Goal: Use online tool/utility: Use online tool/utility

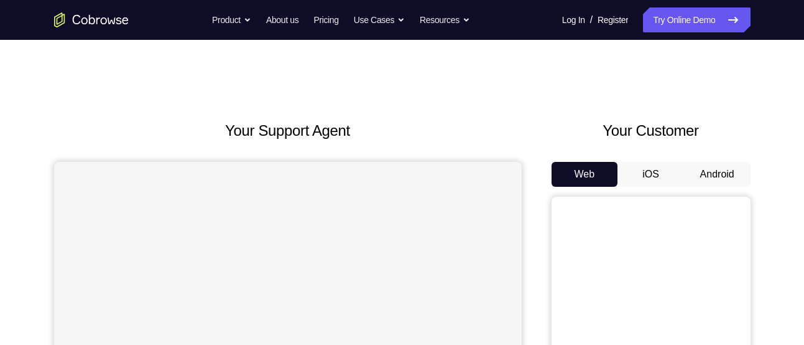
click at [714, 177] on button "Android" at bounding box center [717, 174] width 67 height 25
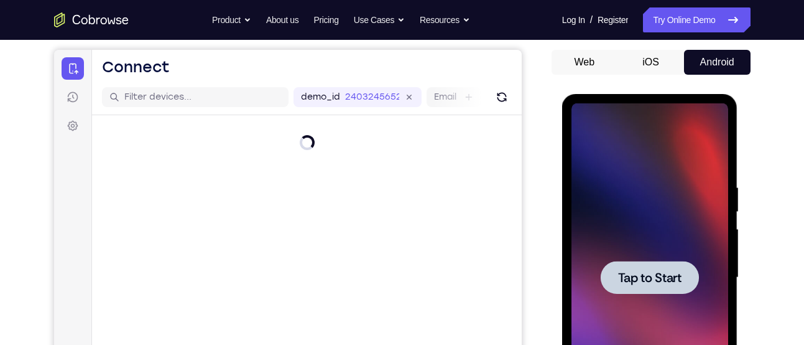
click at [638, 329] on div at bounding box center [650, 277] width 157 height 348
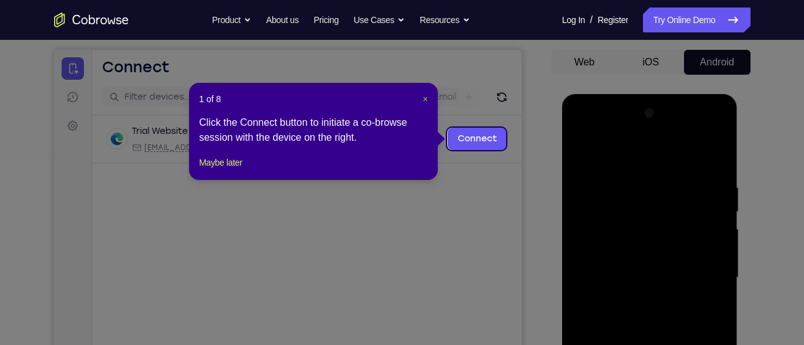
click at [427, 99] on span "×" at bounding box center [425, 99] width 5 height 10
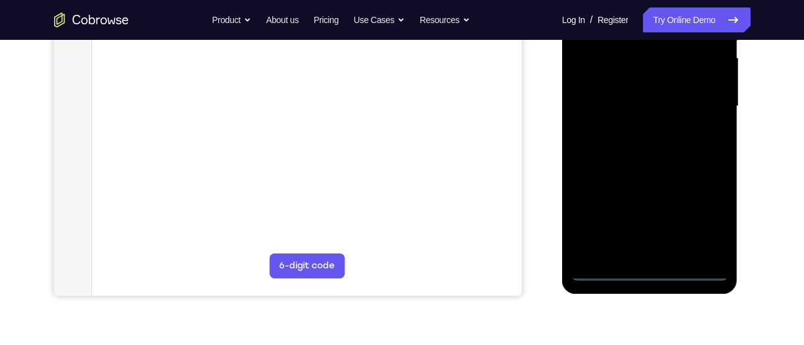
scroll to position [284, 0]
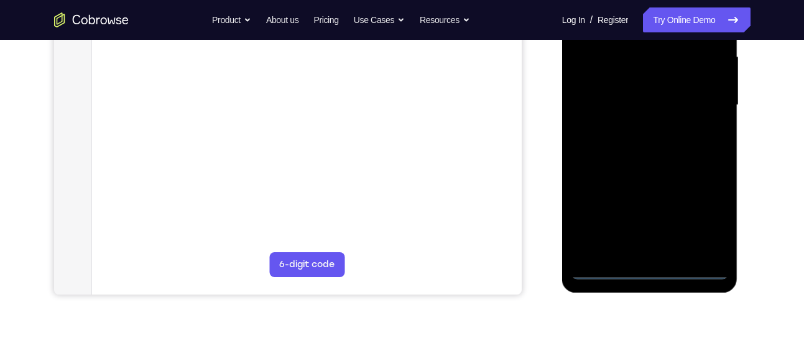
click at [647, 268] on div at bounding box center [650, 105] width 157 height 348
click at [704, 213] on div at bounding box center [650, 105] width 157 height 348
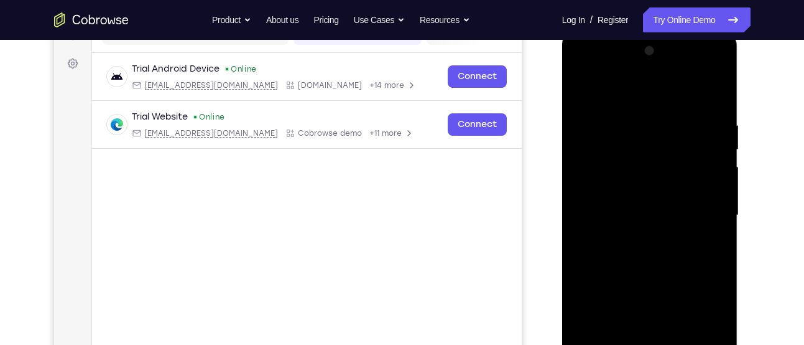
scroll to position [174, 0]
click at [603, 95] on div at bounding box center [650, 216] width 157 height 348
click at [703, 215] on div at bounding box center [650, 216] width 157 height 348
click at [633, 240] on div at bounding box center [650, 216] width 157 height 348
click at [629, 187] on div at bounding box center [650, 216] width 157 height 348
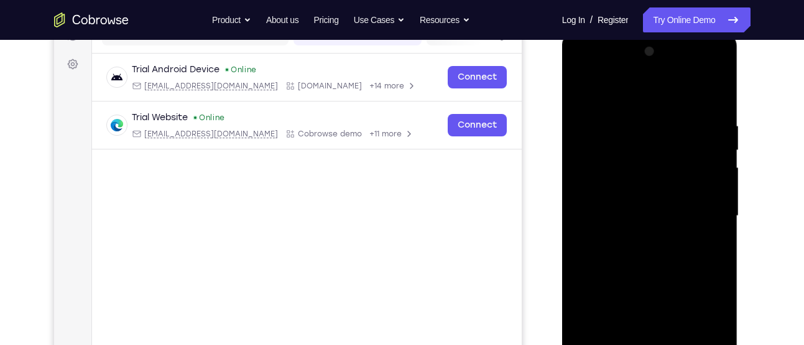
click at [633, 207] on div at bounding box center [650, 216] width 157 height 348
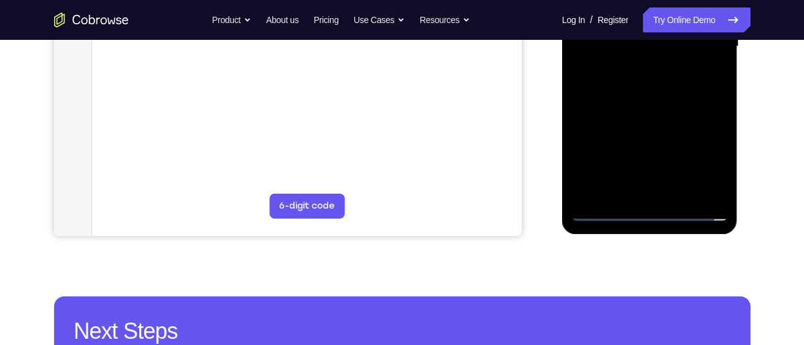
scroll to position [343, 0]
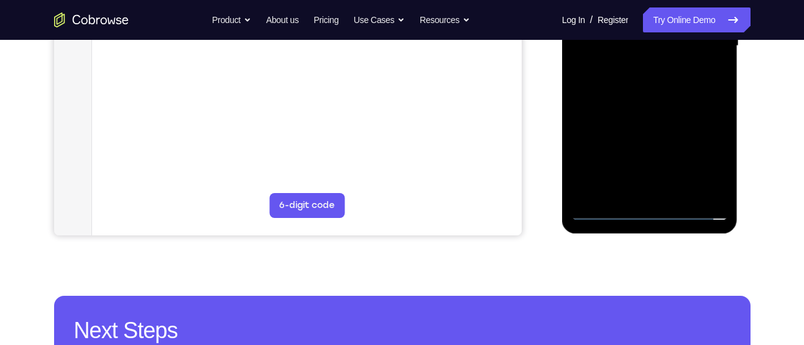
click at [721, 187] on div at bounding box center [650, 46] width 157 height 348
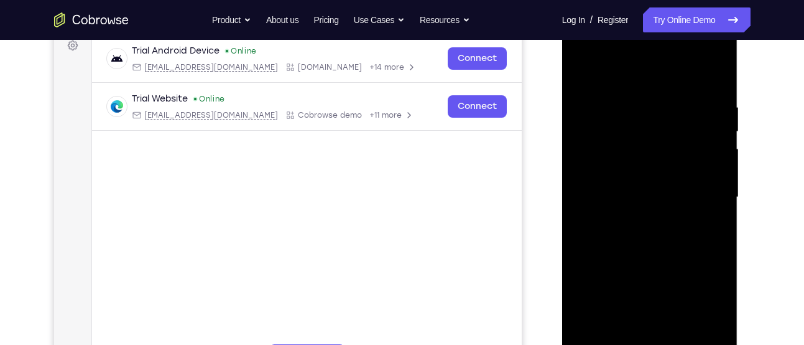
scroll to position [192, 0]
click at [648, 167] on div at bounding box center [650, 198] width 157 height 348
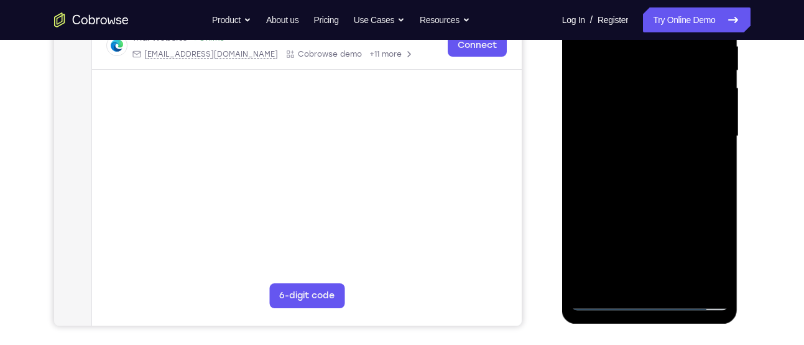
scroll to position [254, 0]
click at [679, 282] on div at bounding box center [650, 135] width 157 height 348
click at [645, 201] on div at bounding box center [650, 135] width 157 height 348
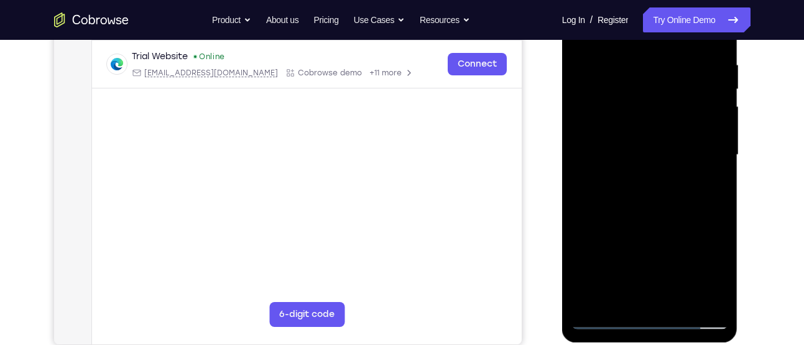
scroll to position [217, 0]
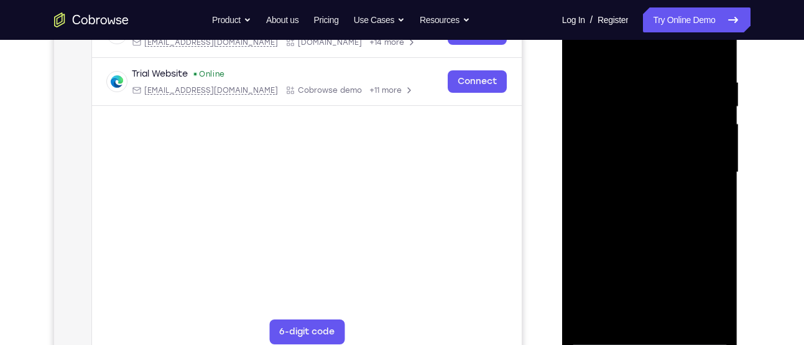
click at [645, 88] on div at bounding box center [650, 172] width 157 height 348
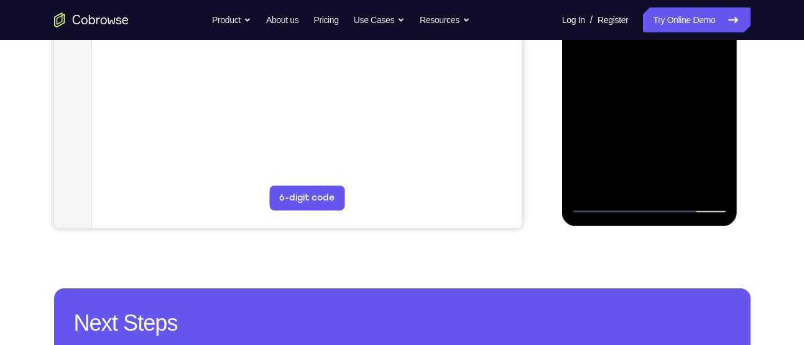
scroll to position [352, 0]
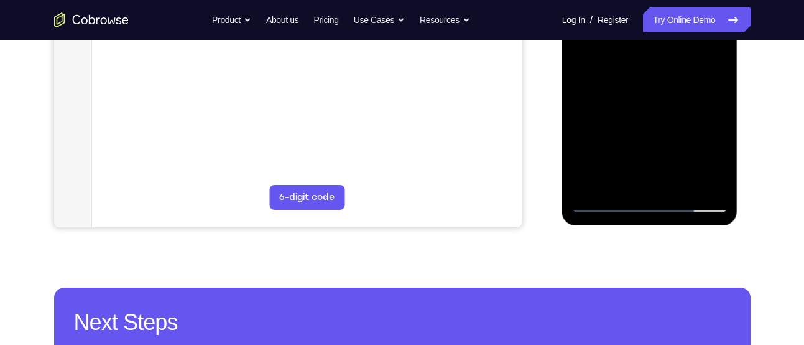
click at [665, 168] on div at bounding box center [650, 38] width 157 height 348
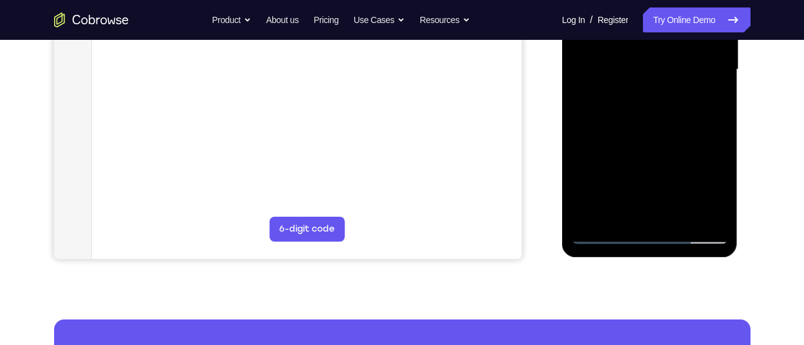
scroll to position [308, 0]
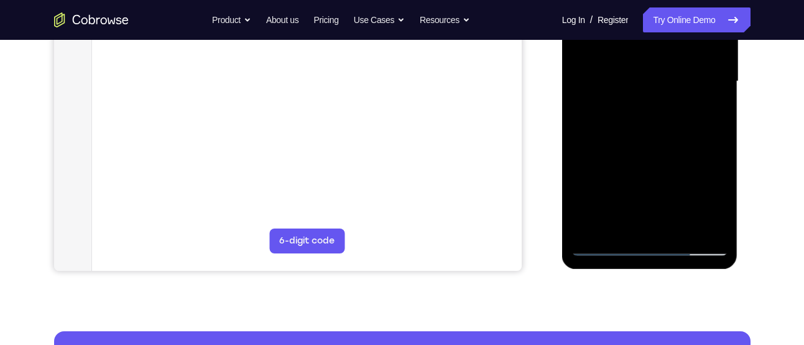
click at [645, 113] on div at bounding box center [650, 81] width 157 height 348
click at [590, 108] on div at bounding box center [650, 81] width 157 height 348
click at [716, 198] on div at bounding box center [650, 81] width 157 height 348
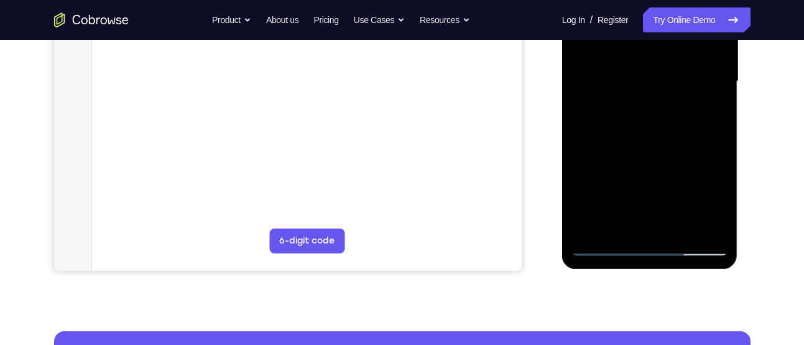
click at [716, 198] on div at bounding box center [650, 81] width 157 height 348
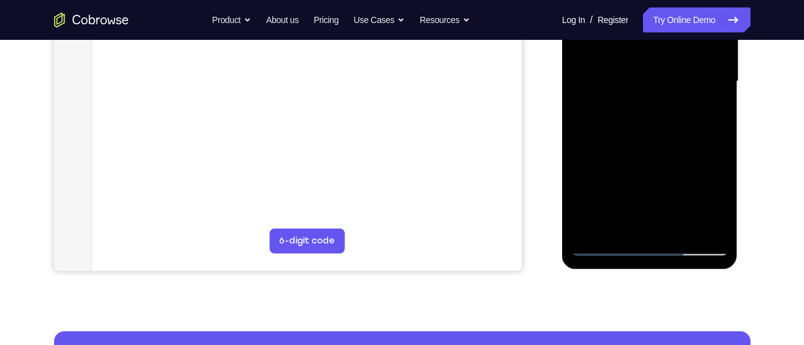
click at [716, 198] on div at bounding box center [650, 81] width 157 height 348
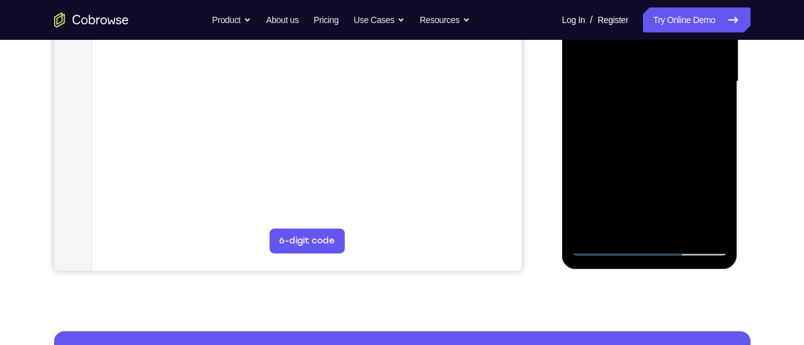
click at [716, 198] on div at bounding box center [650, 81] width 157 height 348
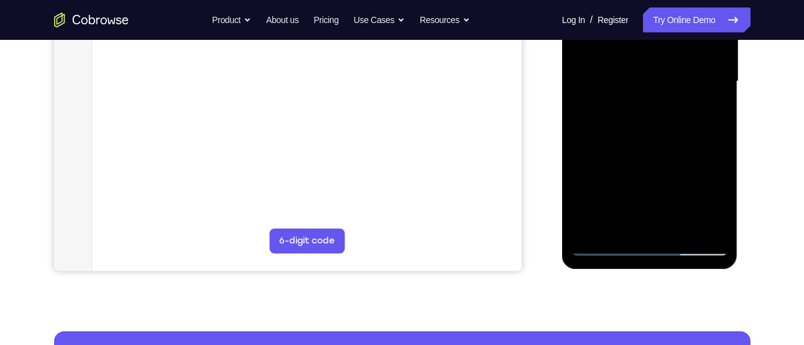
click at [708, 107] on div at bounding box center [650, 81] width 157 height 348
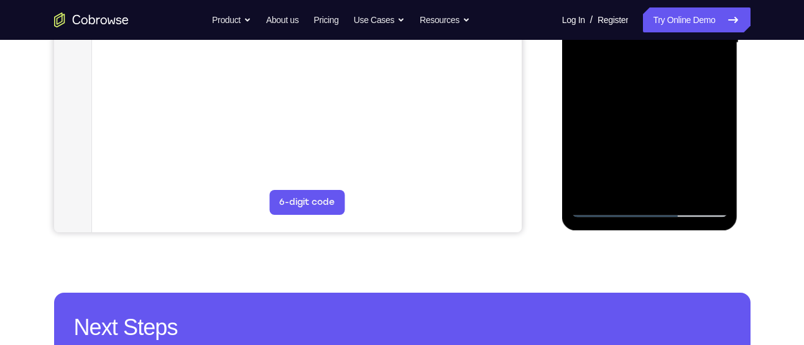
scroll to position [347, 0]
click at [605, 208] on div at bounding box center [650, 42] width 157 height 348
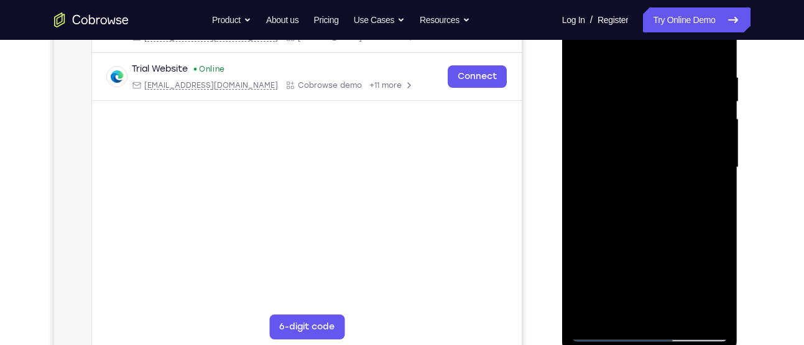
scroll to position [200, 0]
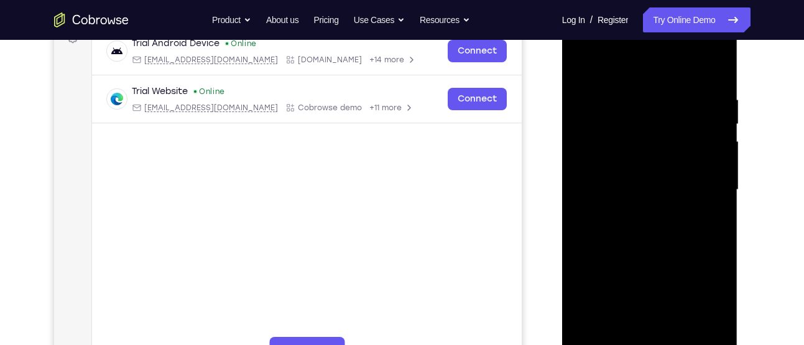
click at [584, 62] on div at bounding box center [650, 190] width 157 height 348
click at [586, 63] on div at bounding box center [650, 190] width 157 height 348
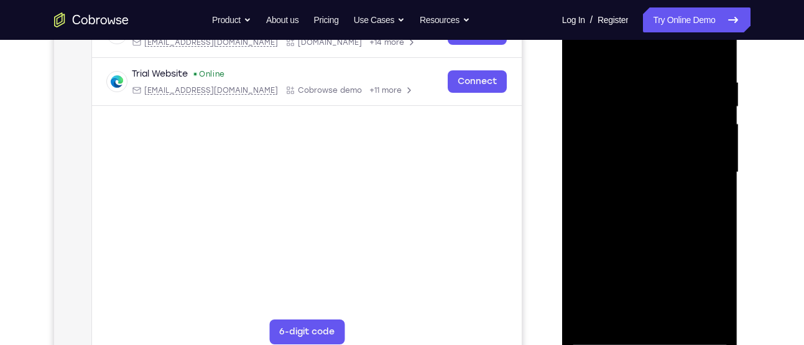
scroll to position [185, 0]
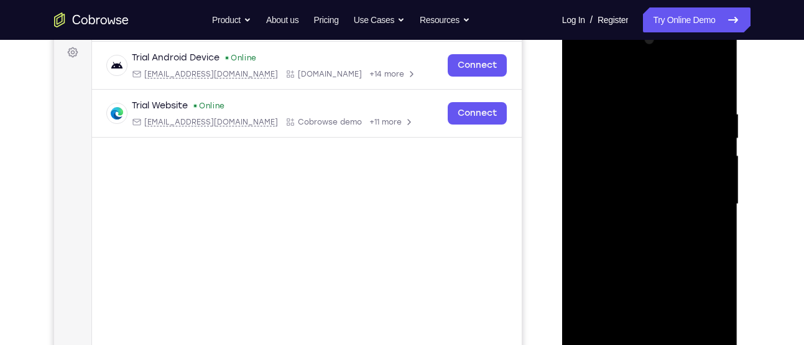
click at [722, 77] on div at bounding box center [650, 204] width 157 height 348
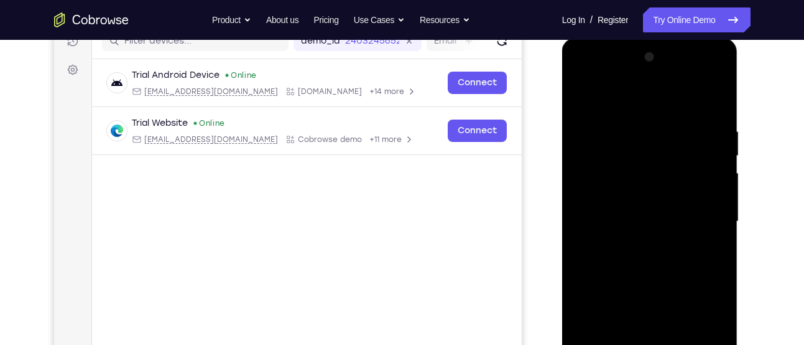
scroll to position [161, 0]
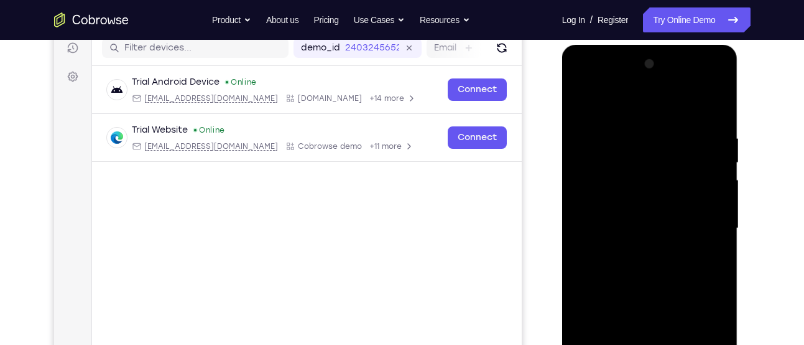
click at [581, 101] on div at bounding box center [650, 228] width 157 height 348
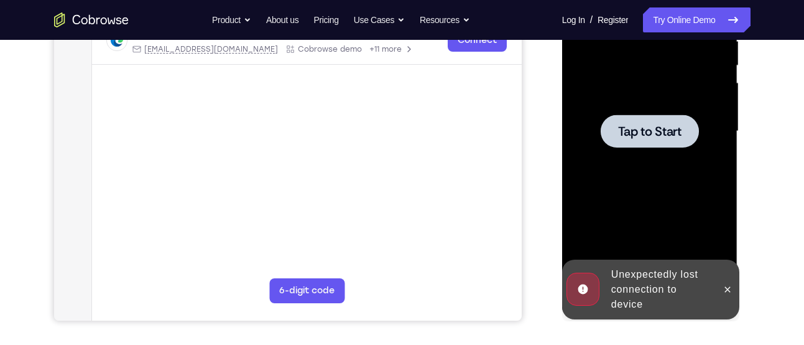
scroll to position [258, 0]
click at [651, 123] on div at bounding box center [650, 131] width 98 height 33
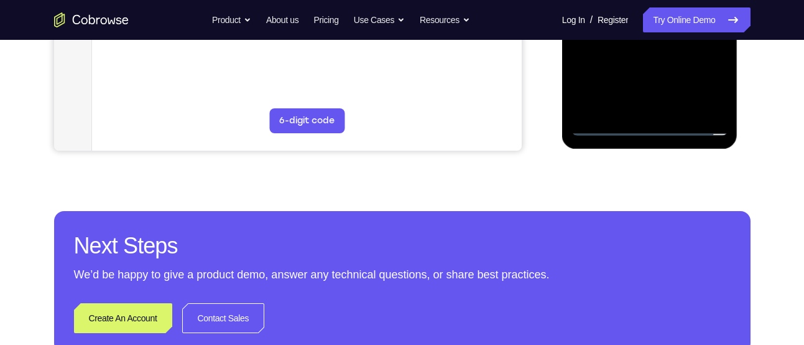
scroll to position [431, 0]
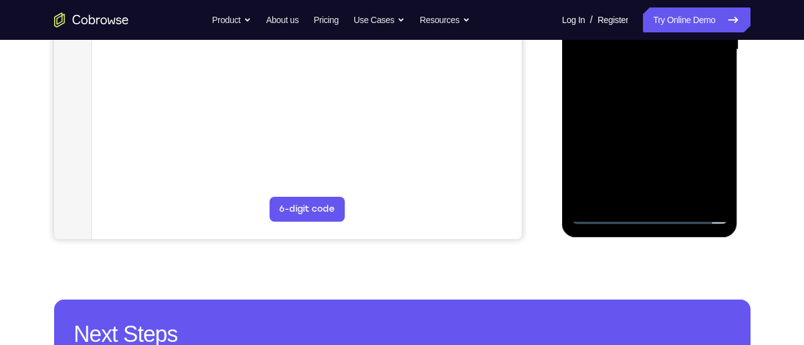
scroll to position [339, 0]
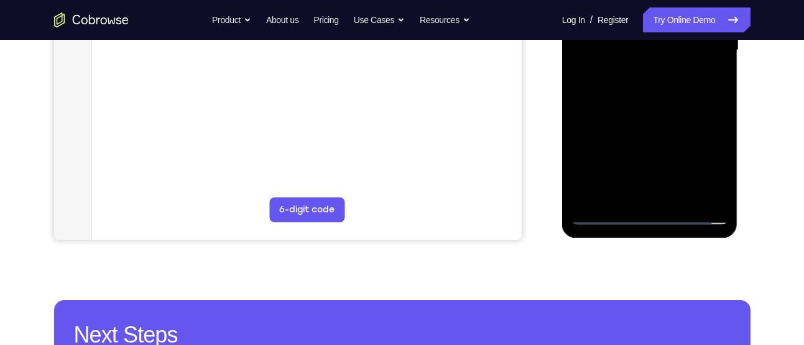
click at [701, 156] on div at bounding box center [650, 50] width 157 height 348
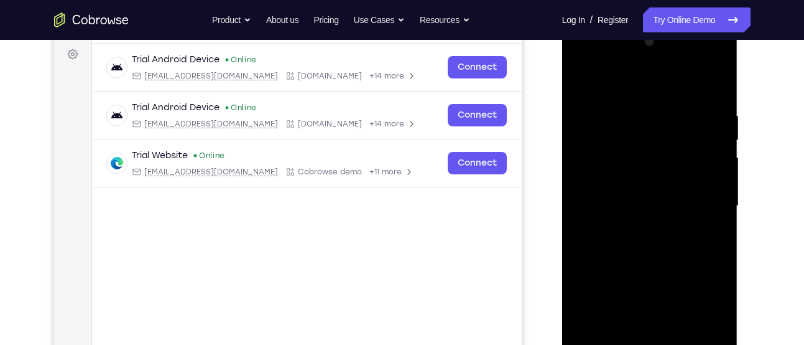
scroll to position [183, 0]
click at [612, 73] on div at bounding box center [650, 206] width 157 height 348
click at [702, 194] on div at bounding box center [650, 206] width 157 height 348
click at [639, 228] on div at bounding box center [650, 206] width 157 height 348
click at [632, 194] on div at bounding box center [650, 206] width 157 height 348
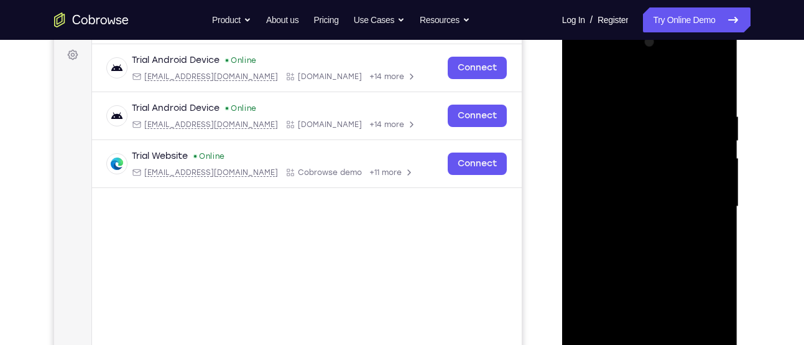
click at [632, 188] on div at bounding box center [650, 206] width 157 height 348
click at [635, 202] on div at bounding box center [650, 206] width 157 height 348
click at [648, 208] on div at bounding box center [650, 206] width 157 height 348
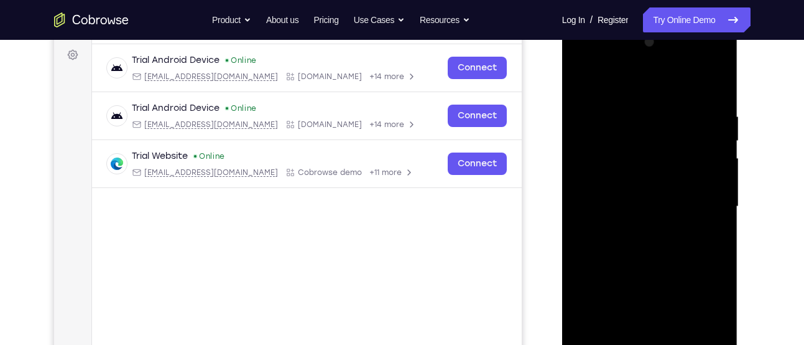
click at [648, 208] on div at bounding box center [650, 206] width 157 height 348
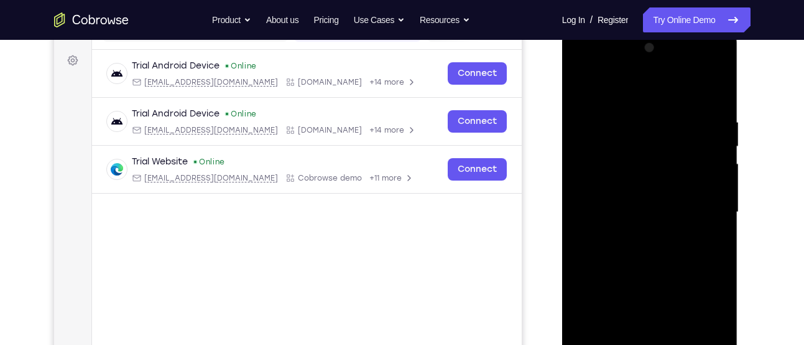
scroll to position [177, 0]
click at [644, 213] on div at bounding box center [650, 213] width 157 height 348
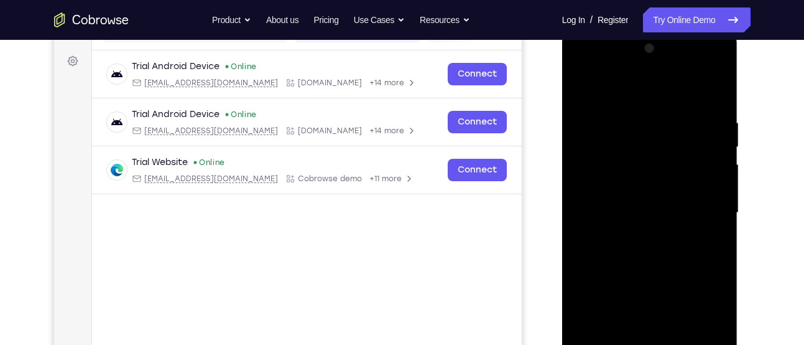
click at [644, 213] on div at bounding box center [650, 213] width 157 height 348
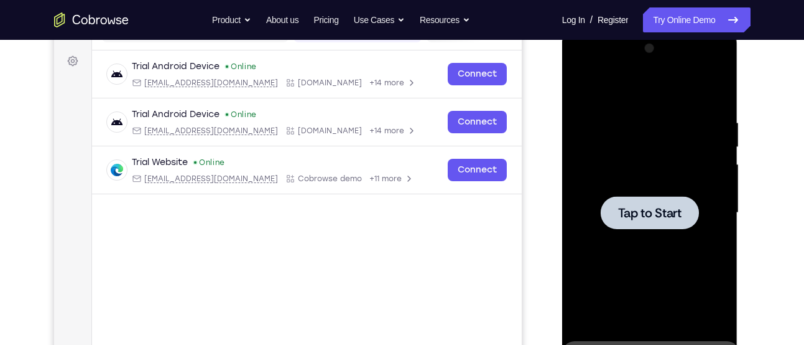
click at [644, 29] on div "Tap to Start" at bounding box center [650, 29] width 176 height 0
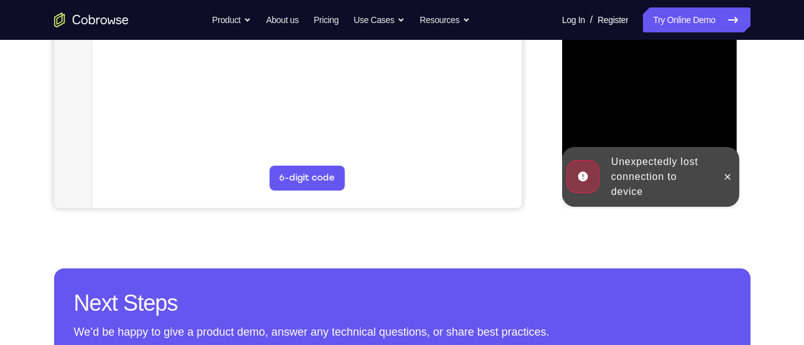
scroll to position [167, 0]
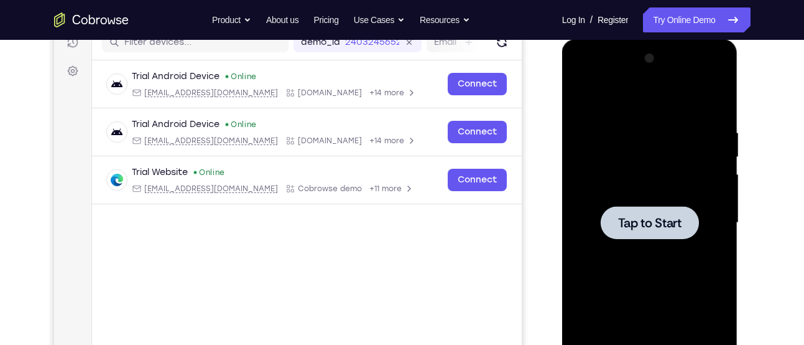
click at [674, 212] on div at bounding box center [650, 222] width 98 height 33
